Goal: Task Accomplishment & Management: Use online tool/utility

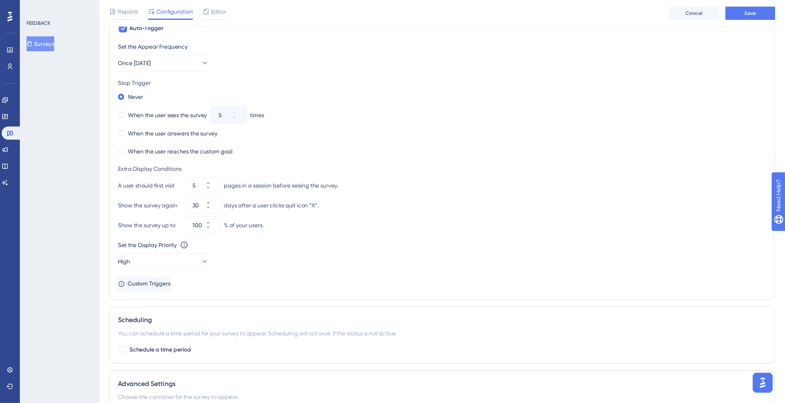
scroll to position [248, 0]
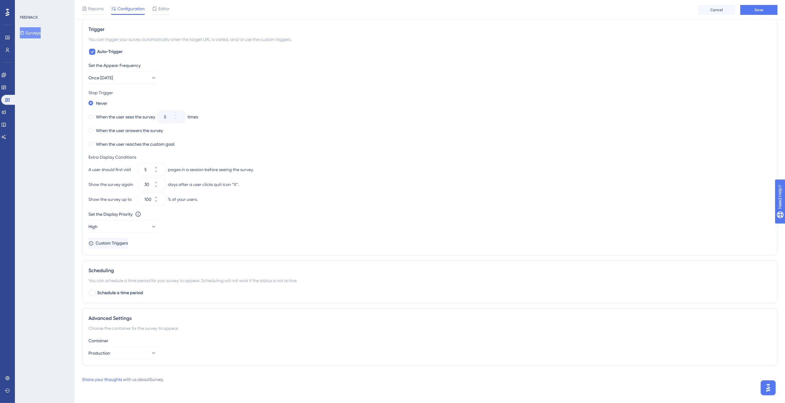
drag, startPoint x: 385, startPoint y: 0, endPoint x: 500, endPoint y: 380, distance: 396.4
click at [392, 201] on div "Share your thoughts with us about Survey ." at bounding box center [429, 379] width 695 height 7
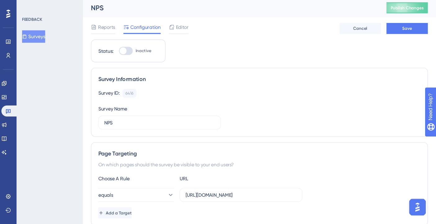
scroll to position [2, 0]
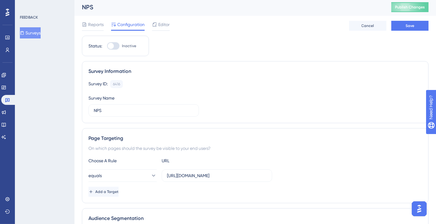
drag, startPoint x: 794, startPoint y: 0, endPoint x: 281, endPoint y: 25, distance: 513.1
click at [281, 25] on div "Reports Configuration Editor Cancel Save" at bounding box center [255, 26] width 347 height 20
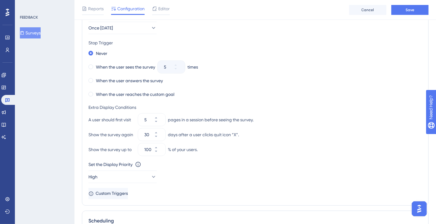
scroll to position [301, 0]
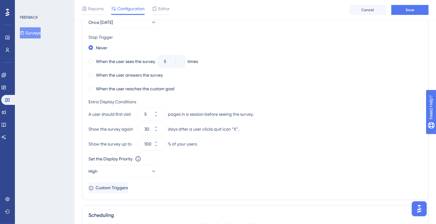
drag, startPoint x: 438, startPoint y: 160, endPoint x: 13, endPoint y: 2, distance: 453.7
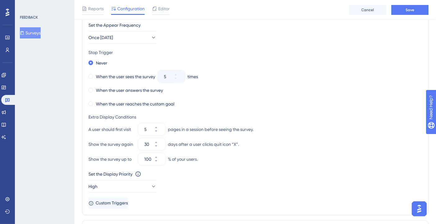
scroll to position [285, 0]
click at [128, 201] on span "Custom Triggers" at bounding box center [112, 203] width 32 height 7
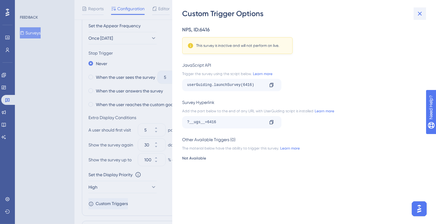
click at [392, 16] on icon at bounding box center [419, 13] width 7 height 7
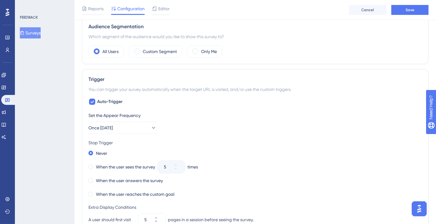
scroll to position [199, 0]
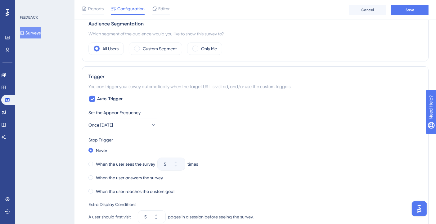
drag, startPoint x: 441, startPoint y: 132, endPoint x: 30, endPoint y: 2, distance: 430.3
click at [90, 96] on icon at bounding box center [92, 98] width 4 height 5
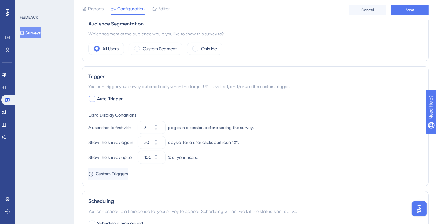
click at [90, 96] on div at bounding box center [92, 99] width 6 height 6
checkbox input "true"
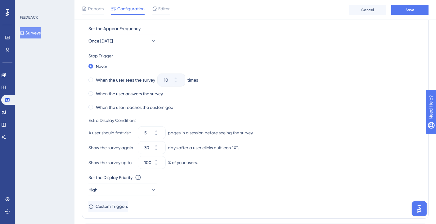
scroll to position [285, 0]
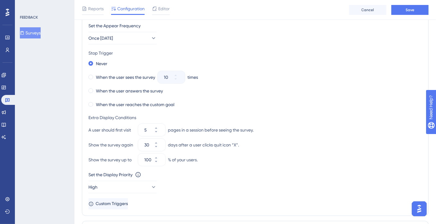
click at [92, 132] on div "A user should first visit 5 pages in a session before seeing the survey." at bounding box center [255, 130] width 334 height 12
click at [105, 142] on div "Show the survey again" at bounding box center [111, 144] width 47 height 7
click at [129, 144] on div "Show the survey again" at bounding box center [111, 144] width 47 height 7
click at [158, 145] on icon at bounding box center [156, 147] width 4 height 4
click at [201, 142] on div "days after a user clicks quit icon “X”." at bounding box center [203, 144] width 71 height 7
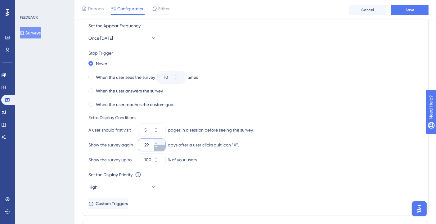
click at [155, 145] on button "29" at bounding box center [159, 148] width 11 height 6
type input "28"
click at [149, 145] on input "28" at bounding box center [148, 144] width 9 height 7
click at [188, 142] on div "days after a user clicks quit icon “X”." at bounding box center [203, 144] width 71 height 7
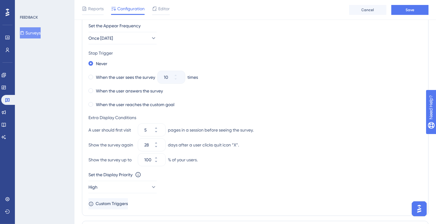
click at [237, 143] on div "days after a user clicks quit icon “X”." at bounding box center [203, 144] width 71 height 7
click at [257, 143] on div "Show the survey again 28 days after a user clicks quit icon “X”." at bounding box center [255, 145] width 334 height 12
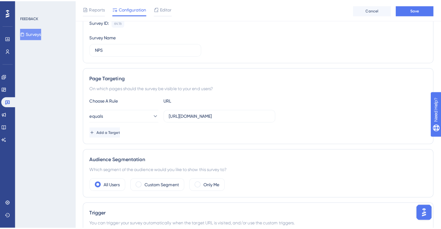
scroll to position [0, 0]
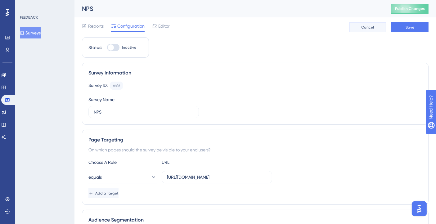
click at [378, 26] on button "Cancel" at bounding box center [367, 27] width 37 height 10
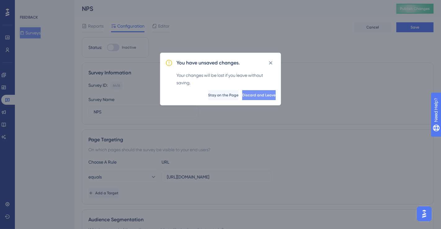
click at [242, 97] on span "Discard and Leave" at bounding box center [259, 95] width 34 height 5
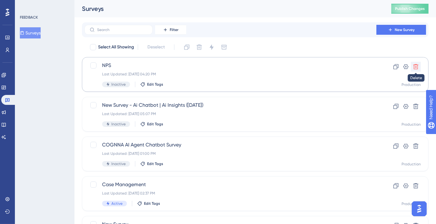
click at [392, 66] on icon at bounding box center [416, 67] width 6 height 6
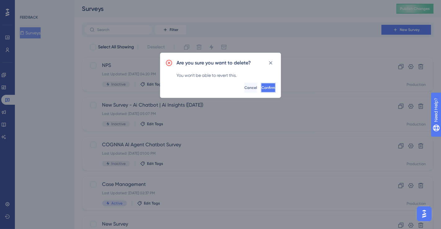
click at [262, 86] on span "Confirm" at bounding box center [269, 87] width 14 height 5
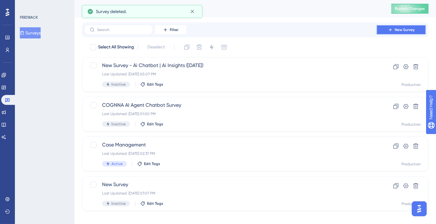
click at [392, 31] on span "New Survey" at bounding box center [405, 29] width 20 height 5
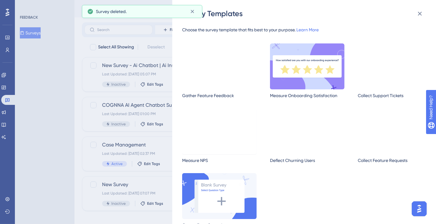
click at [211, 130] on img at bounding box center [219, 131] width 74 height 46
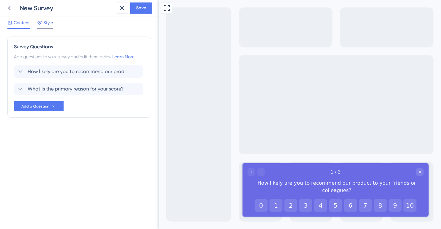
click at [47, 19] on span "Style" at bounding box center [48, 22] width 10 height 7
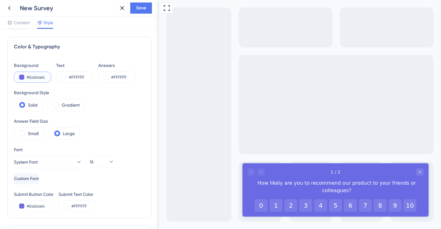
drag, startPoint x: 47, startPoint y: 78, endPoint x: 29, endPoint y: 77, distance: 17.8
click at [29, 77] on input "#6a6ae4" at bounding box center [39, 77] width 25 height 7
paste input "233DFF"
type input "#233DFF"
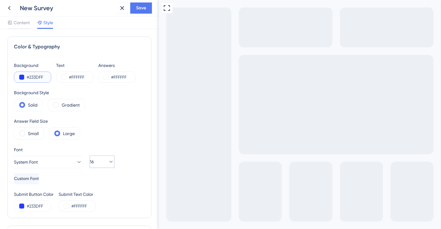
type input "#233DFF"
click at [110, 162] on icon at bounding box center [111, 162] width 3 height 2
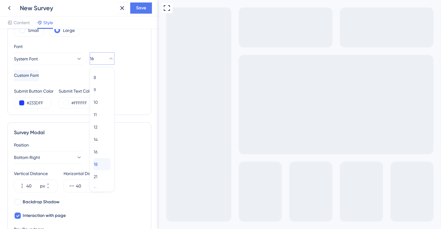
click at [98, 162] on span "18" at bounding box center [96, 164] width 4 height 7
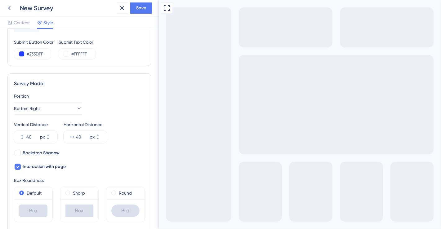
scroll to position [157, 0]
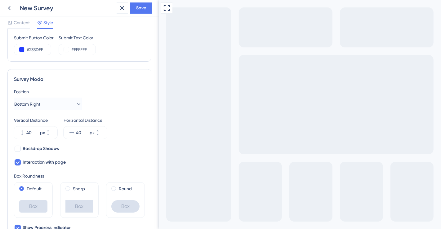
click at [76, 105] on icon at bounding box center [79, 104] width 6 height 6
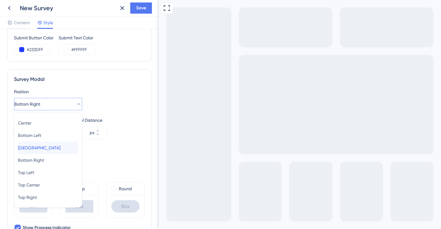
click at [51, 146] on span "[GEOGRAPHIC_DATA]" at bounding box center [39, 147] width 43 height 7
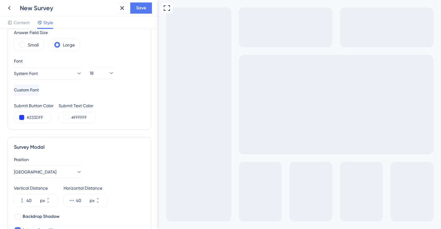
scroll to position [84, 0]
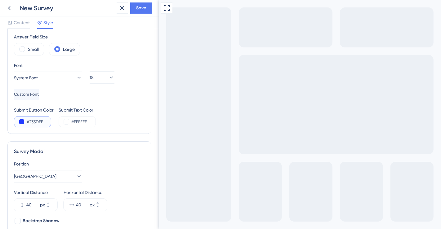
drag, startPoint x: 48, startPoint y: 121, endPoint x: 29, endPoint y: 121, distance: 18.6
click at [29, 121] on input "#233DFF" at bounding box center [39, 121] width 25 height 7
paste input "FFFF"
type input "#FFFFFF"
drag, startPoint x: 88, startPoint y: 120, endPoint x: 75, endPoint y: 120, distance: 13.4
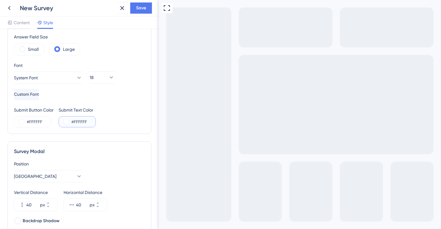
click at [75, 120] on input "#FFFFFF" at bounding box center [83, 121] width 25 height 7
paste input "021056"
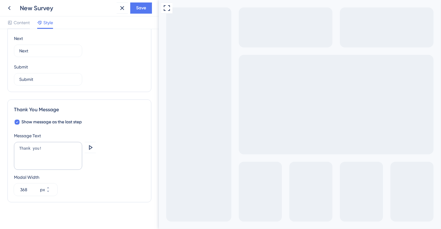
scroll to position [390, 0]
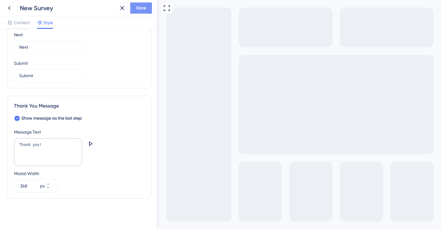
type input "#021056"
click at [140, 8] on span "Save" at bounding box center [141, 7] width 10 height 7
click at [9, 8] on icon at bounding box center [9, 8] width 2 height 4
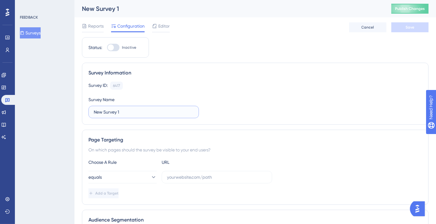
click at [111, 109] on input "New Survey 1" at bounding box center [144, 112] width 100 height 7
type input "NPS"
click at [185, 174] on input "text" at bounding box center [217, 177] width 100 height 7
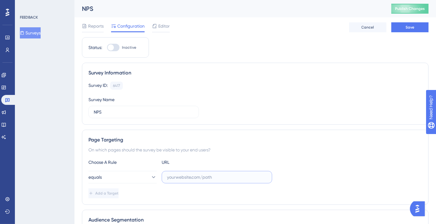
paste input "[URL][DOMAIN_NAME]"
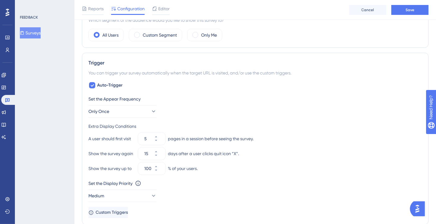
scroll to position [215, 0]
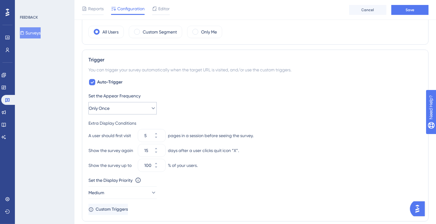
type input "[URL][DOMAIN_NAME]"
click at [150, 108] on icon at bounding box center [153, 108] width 6 height 6
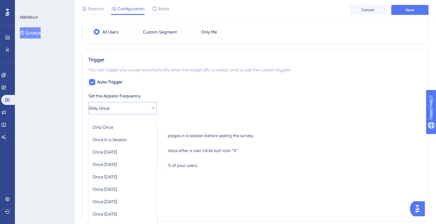
scroll to position [279, 0]
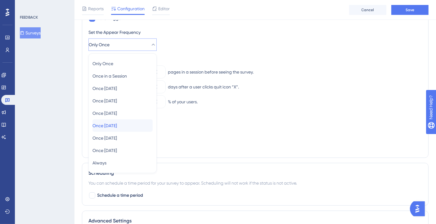
click at [117, 127] on span "Once [DATE]" at bounding box center [104, 125] width 25 height 7
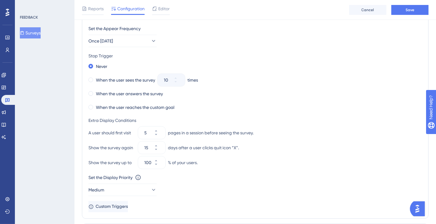
scroll to position [284, 0]
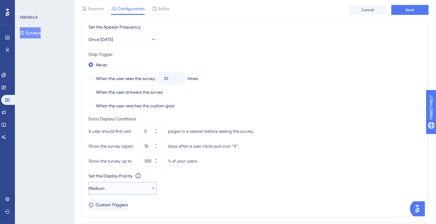
click at [133, 186] on button "Medium" at bounding box center [122, 188] width 68 height 12
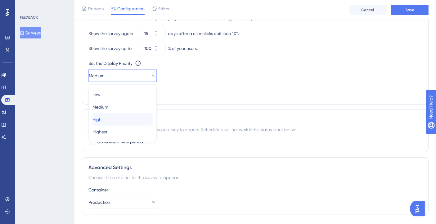
click at [112, 117] on div "High High" at bounding box center [122, 119] width 60 height 12
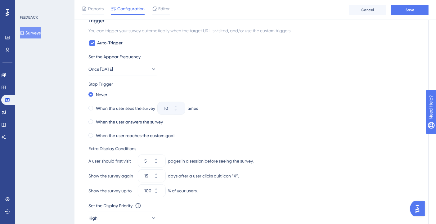
scroll to position [262, 0]
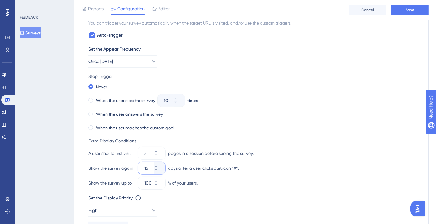
click at [148, 167] on input "15" at bounding box center [148, 167] width 9 height 7
type input "1000000000"
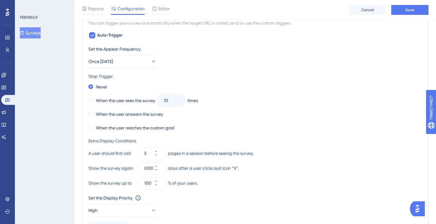
click at [367, 104] on div "Never When the user sees the survey 10 times When the user answers the survey W…" at bounding box center [255, 108] width 334 height 50
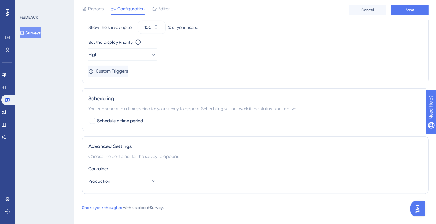
scroll to position [423, 0]
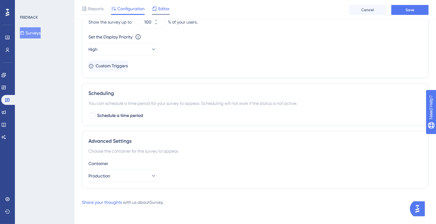
click at [167, 6] on span "Editor" at bounding box center [163, 8] width 11 height 7
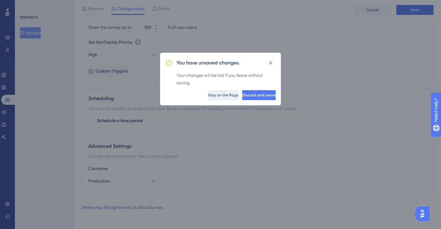
click at [208, 93] on span "Stay on the Page" at bounding box center [223, 95] width 30 height 5
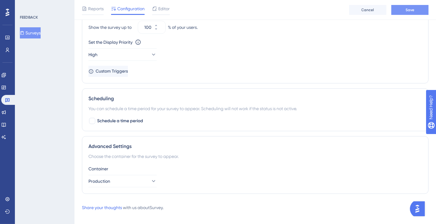
click at [392, 8] on button "Save" at bounding box center [409, 10] width 37 height 10
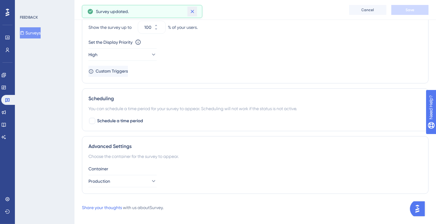
click at [193, 11] on icon at bounding box center [192, 11] width 6 height 6
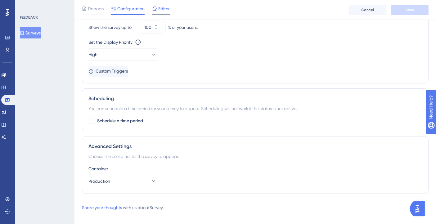
click at [164, 8] on span "Editor" at bounding box center [163, 8] width 11 height 7
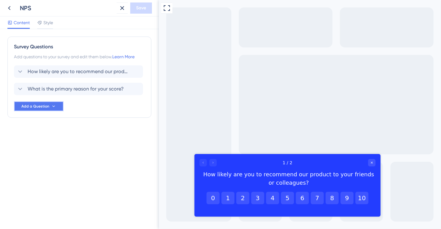
click at [53, 104] on icon at bounding box center [53, 106] width 5 height 5
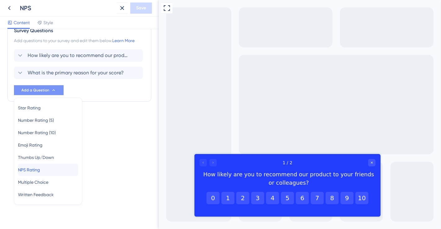
click at [37, 171] on span "NPS Rating" at bounding box center [29, 169] width 22 height 7
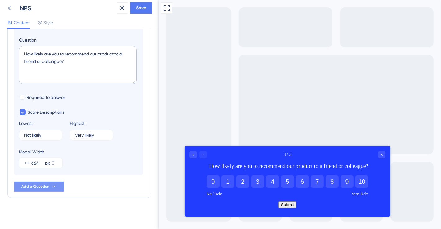
scroll to position [117, 0]
click at [51, 136] on label "Not likely 10" at bounding box center [40, 134] width 43 height 11
click at [50, 136] on input "Not likely" at bounding box center [37, 134] width 26 height 4
click at [46, 133] on input "Not likely" at bounding box center [37, 134] width 26 height 4
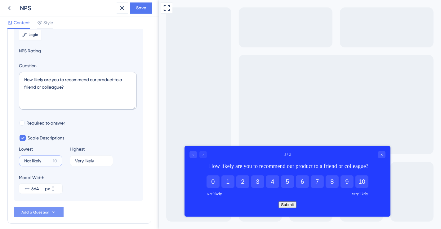
scroll to position [91, 0]
click at [23, 123] on div at bounding box center [22, 122] width 5 height 5
checkbox input "true"
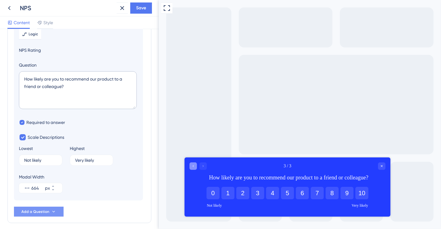
click at [191, 165] on icon "Go to Question 2" at bounding box center [193, 166] width 4 height 4
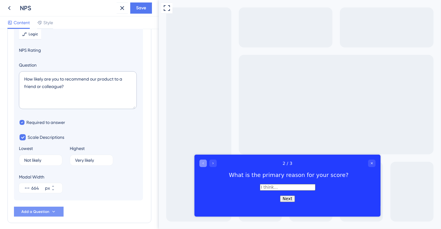
click at [201, 163] on icon "Go to Question 1" at bounding box center [203, 163] width 4 height 4
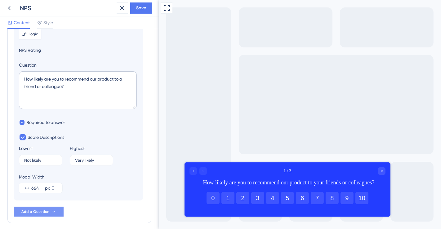
click at [202, 170] on div at bounding box center [197, 170] width 17 height 7
click at [241, 197] on button "2" at bounding box center [242, 198] width 13 height 12
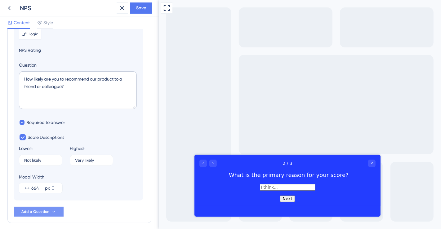
click at [289, 201] on button "Next" at bounding box center [287, 198] width 15 height 7
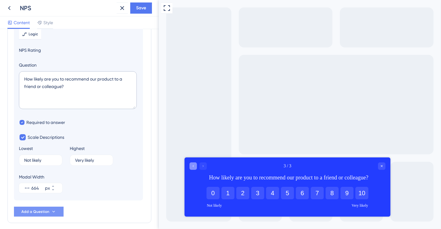
click at [193, 168] on icon "Go to Question 2" at bounding box center [193, 166] width 4 height 4
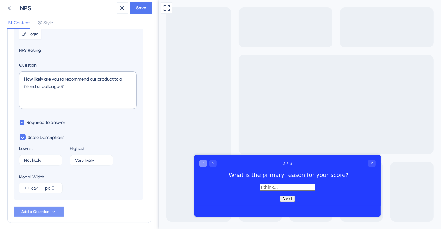
click at [199, 163] on div "Go to Question 1" at bounding box center [202, 162] width 7 height 7
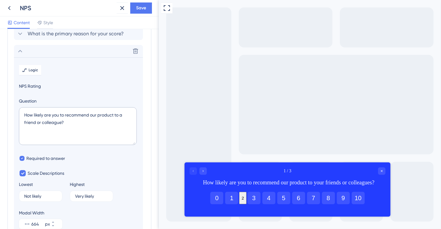
scroll to position [40, 0]
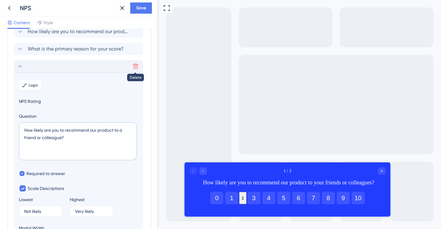
click at [136, 65] on icon at bounding box center [135, 66] width 6 height 6
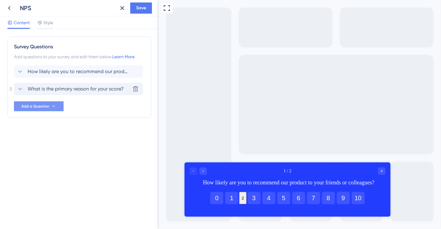
click at [68, 90] on span "What is the primary reason for your score?" at bounding box center [76, 88] width 96 height 7
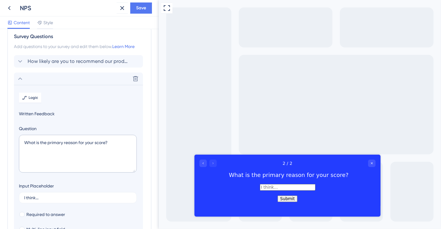
scroll to position [8, 0]
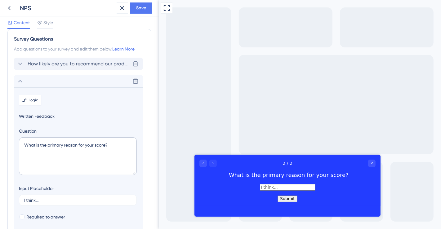
click at [80, 63] on span "How likely are you to recommend our product to your friends or colleagues?" at bounding box center [79, 63] width 102 height 7
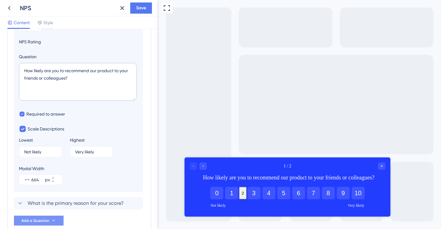
scroll to position [81, 0]
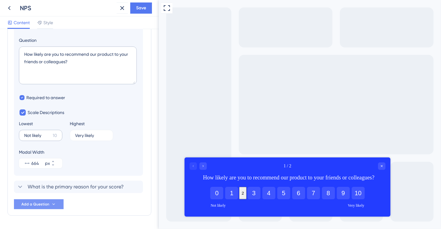
click at [51, 134] on label "Not likely 10" at bounding box center [40, 135] width 43 height 11
click at [50, 134] on input "Not likely" at bounding box center [37, 135] width 26 height 4
click at [51, 134] on label "Not likely 10" at bounding box center [40, 135] width 43 height 11
click at [50, 134] on input "Not likely" at bounding box center [37, 135] width 26 height 4
click at [51, 134] on label "Not likely 10" at bounding box center [40, 135] width 43 height 11
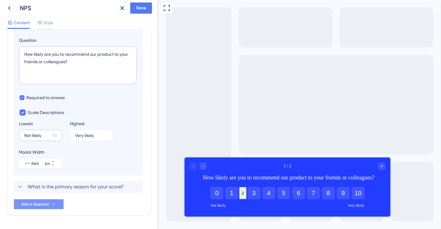
click at [50, 134] on input "Not likely" at bounding box center [37, 135] width 26 height 4
click at [45, 135] on input "Not likely" at bounding box center [37, 135] width 26 height 4
click at [32, 133] on input "Not likely" at bounding box center [37, 135] width 26 height 4
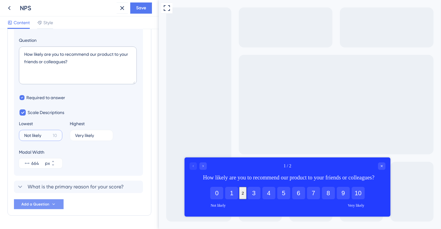
click at [50, 135] on label "Not likely 10" at bounding box center [40, 135] width 43 height 11
click at [50, 135] on input "Not likely" at bounding box center [37, 135] width 26 height 4
click at [58, 135] on label "Not likely 10" at bounding box center [40, 135] width 43 height 11
click at [50, 135] on input "Not likely" at bounding box center [37, 135] width 26 height 4
click at [56, 135] on div "10" at bounding box center [55, 135] width 4 height 7
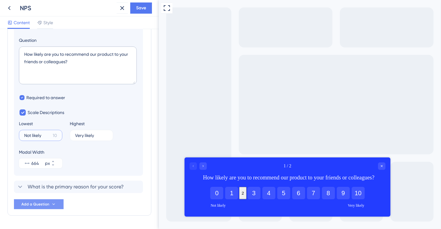
click at [50, 135] on input "Not likely" at bounding box center [37, 135] width 26 height 4
type input "Not likely"
click at [105, 149] on div "Modal Width 664 px" at bounding box center [78, 159] width 119 height 20
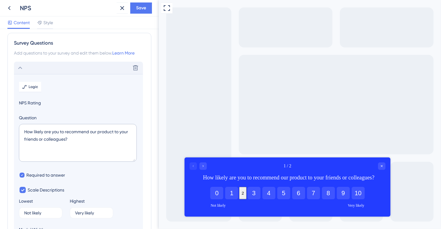
scroll to position [0, 0]
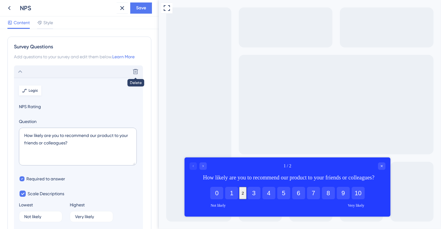
click at [29, 92] on span "Logic" at bounding box center [34, 90] width 10 height 5
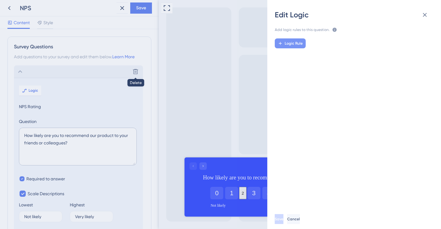
click at [287, 44] on span "Logic Rule" at bounding box center [294, 43] width 18 height 5
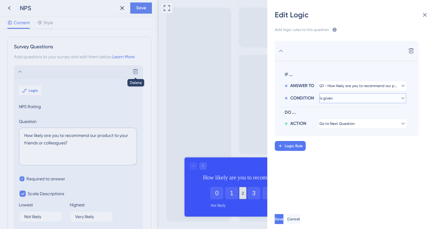
click at [392, 99] on button "is given" at bounding box center [363, 98] width 87 height 10
click at [356, 112] on div "is given is given" at bounding box center [363, 116] width 79 height 12
click at [392, 16] on icon at bounding box center [424, 14] width 7 height 7
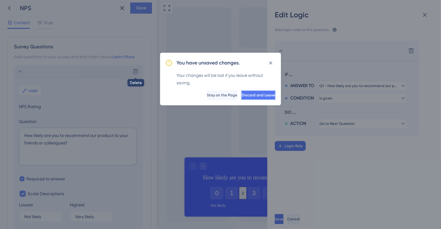
click at [241, 99] on button "Discard and Leave" at bounding box center [258, 95] width 35 height 10
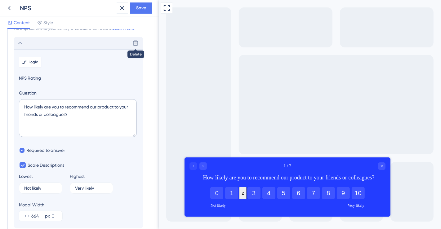
scroll to position [26, 0]
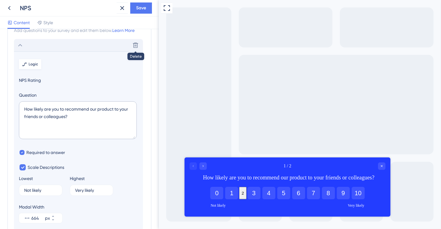
click at [32, 62] on span "Logic" at bounding box center [34, 64] width 10 height 5
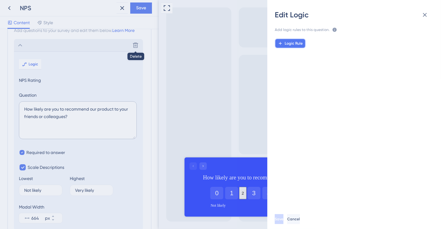
click at [294, 45] on span "Logic Rule" at bounding box center [294, 43] width 18 height 5
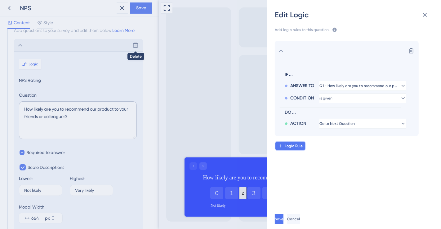
click at [292, 143] on button "Logic Rule" at bounding box center [290, 146] width 31 height 10
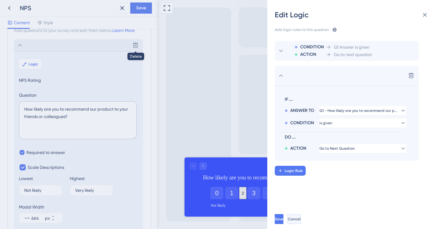
click at [301, 201] on span "Cancel" at bounding box center [294, 219] width 13 height 5
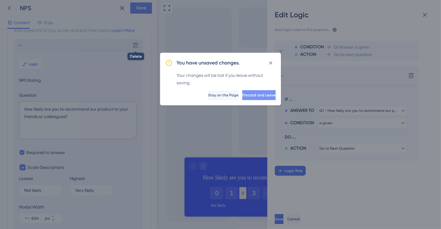
click at [242, 96] on span "Discard and Leave" at bounding box center [259, 95] width 34 height 5
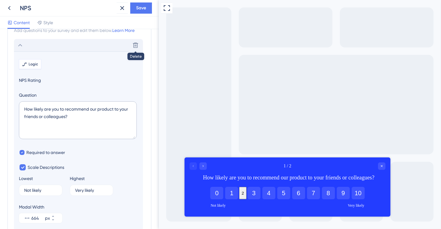
click at [31, 63] on span "Logic" at bounding box center [34, 64] width 10 height 5
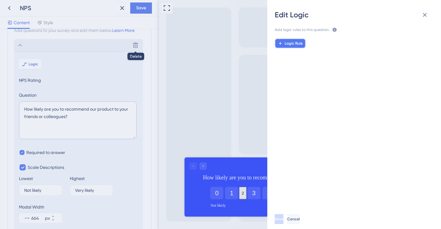
click at [300, 44] on span "Logic Rule" at bounding box center [294, 43] width 18 height 5
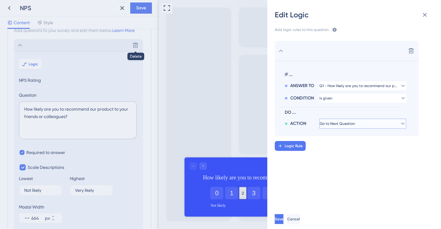
click at [388, 126] on button "Go to Next Question" at bounding box center [363, 124] width 87 height 10
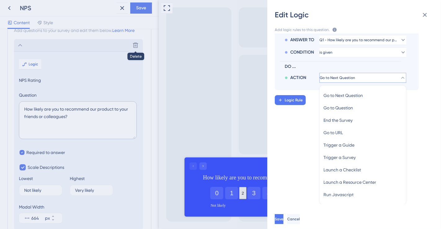
click at [295, 143] on div "Delete IF ... ANSWER TO Q1 - How likely are you to recommend our product to you…" at bounding box center [357, 119] width 184 height 171
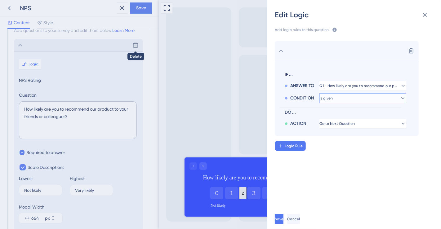
click at [370, 99] on button "is given" at bounding box center [363, 98] width 87 height 10
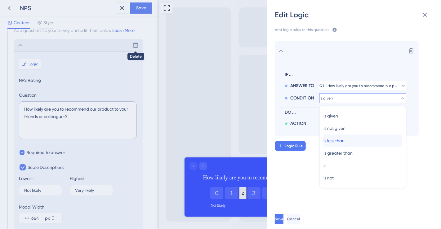
click at [357, 140] on div "is less than is less than" at bounding box center [363, 141] width 79 height 12
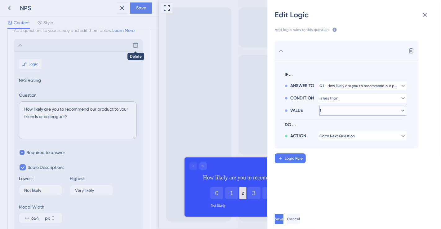
click at [383, 110] on button "1" at bounding box center [363, 111] width 87 height 10
click at [383, 110] on div "1 1 1 2 2 3 3 4 4 5 5 6 6 7 7 8 8 9 9 10 10" at bounding box center [363, 111] width 87 height 10
click at [383, 110] on button "1" at bounding box center [363, 111] width 87 height 10
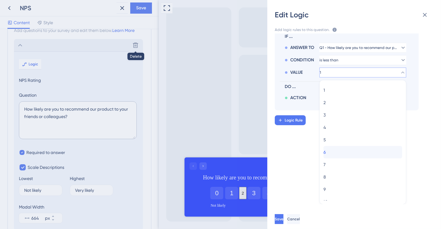
click at [333, 148] on div "6 6" at bounding box center [363, 152] width 79 height 12
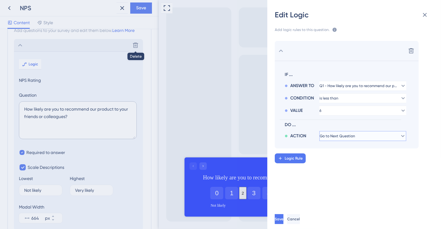
click at [385, 137] on button "Go to Next Question" at bounding box center [363, 136] width 87 height 10
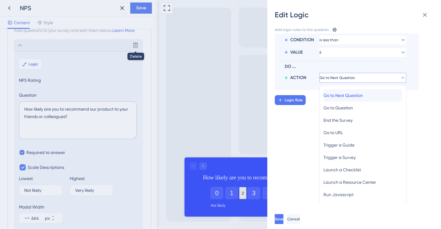
click at [369, 95] on div "Go to Next Question Go to Next Question" at bounding box center [363, 95] width 79 height 12
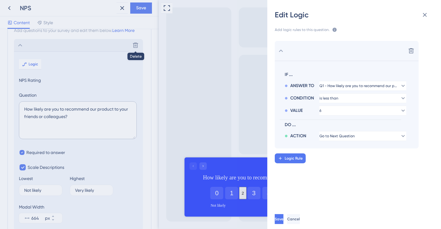
scroll to position [0, 0]
